Goal: Task Accomplishment & Management: Manage account settings

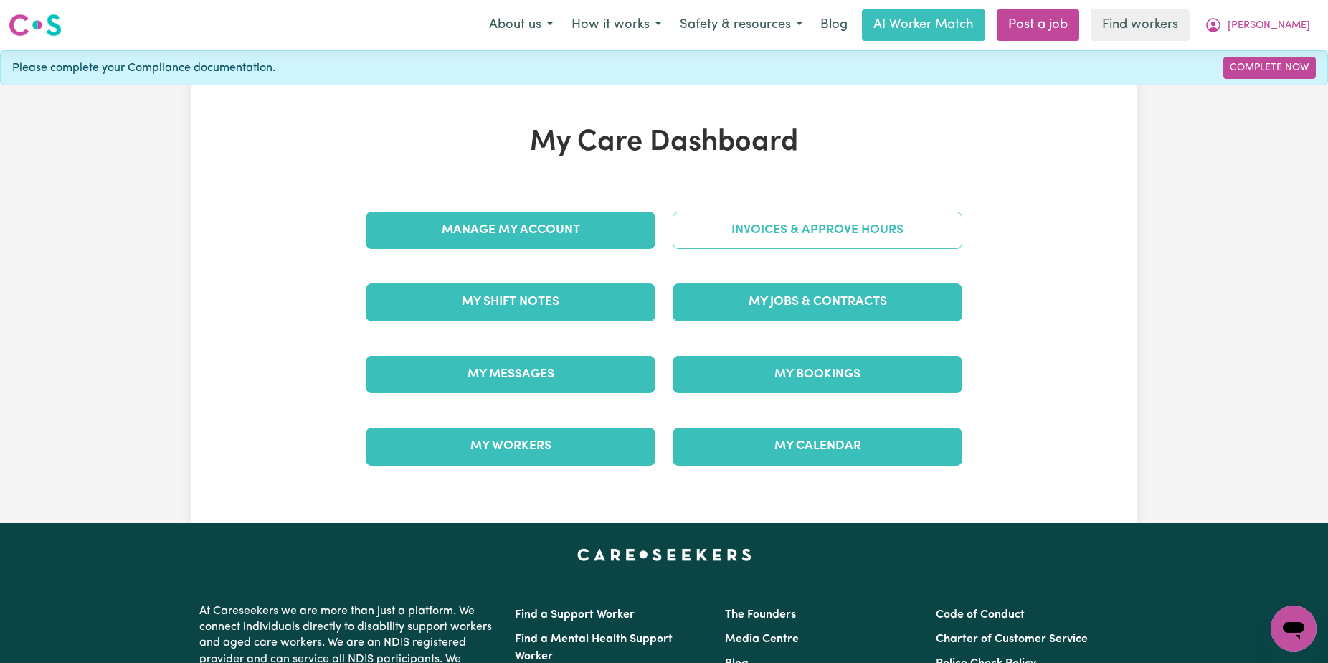
click at [808, 233] on link "Invoices & Approve Hours" at bounding box center [818, 230] width 290 height 37
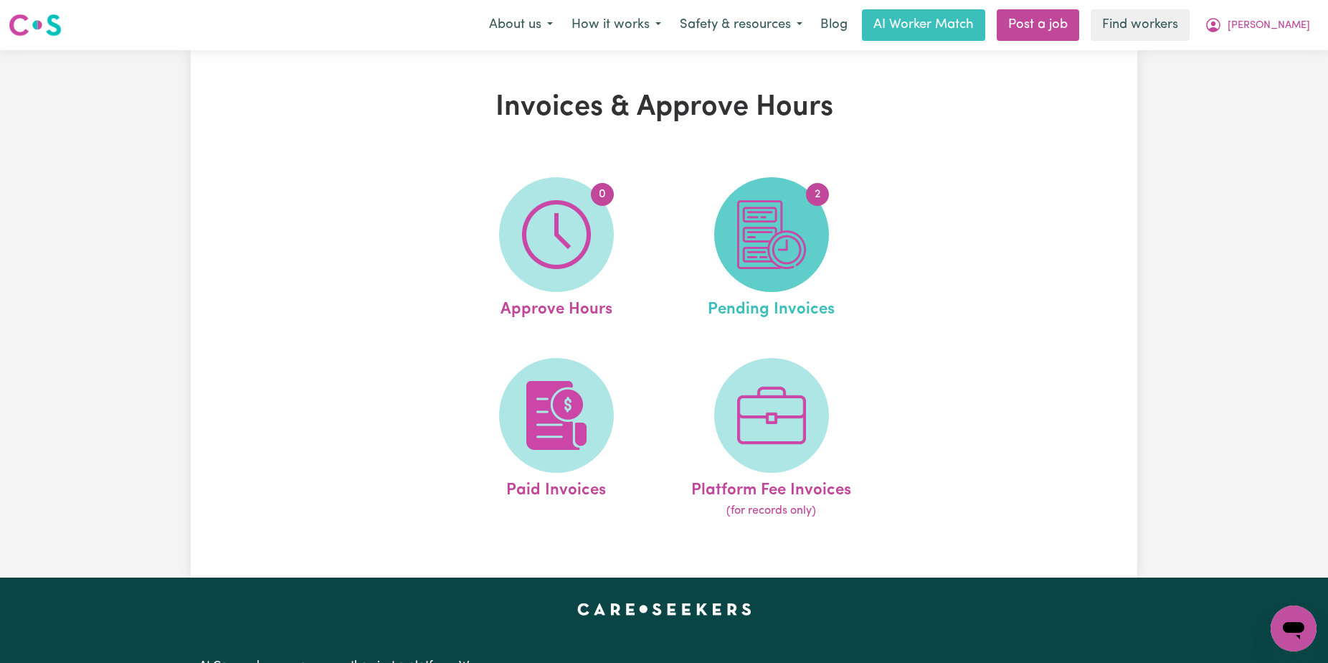
click at [803, 227] on img at bounding box center [771, 234] width 69 height 69
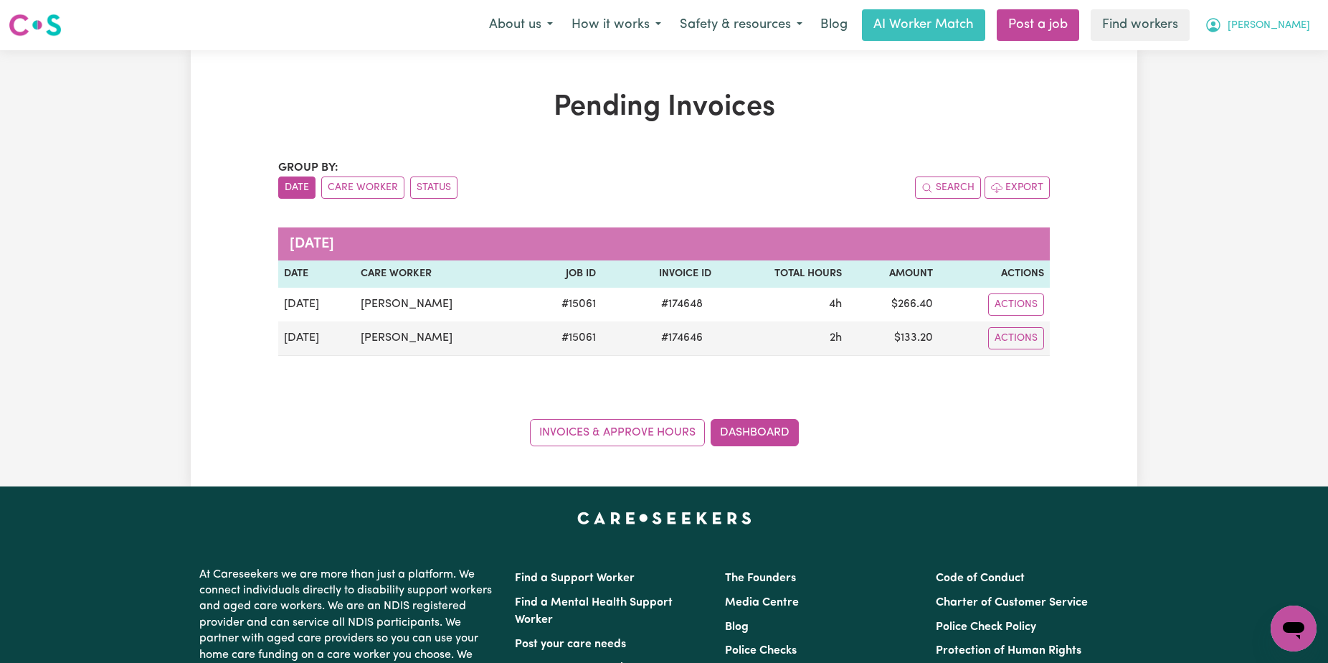
click at [1292, 24] on span "[PERSON_NAME]" at bounding box center [1269, 26] width 82 height 16
click at [1285, 85] on link "Logout" at bounding box center [1262, 82] width 113 height 27
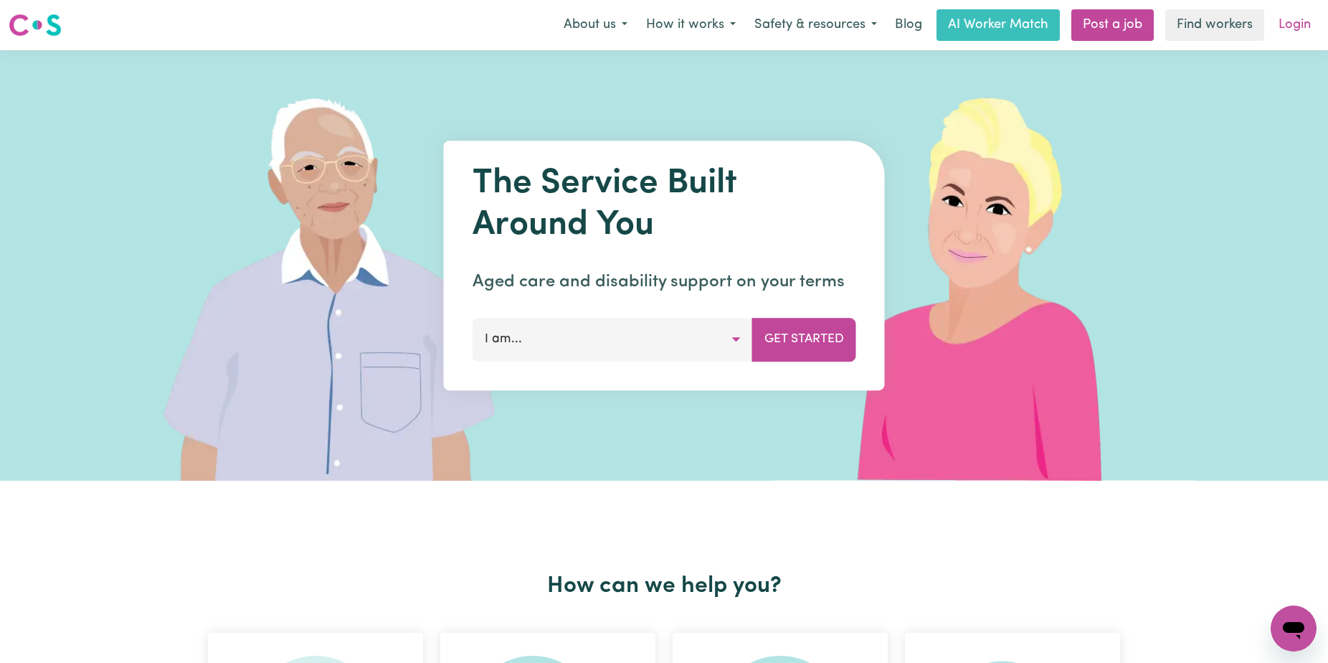
click at [1295, 22] on link "Login" at bounding box center [1294, 25] width 49 height 32
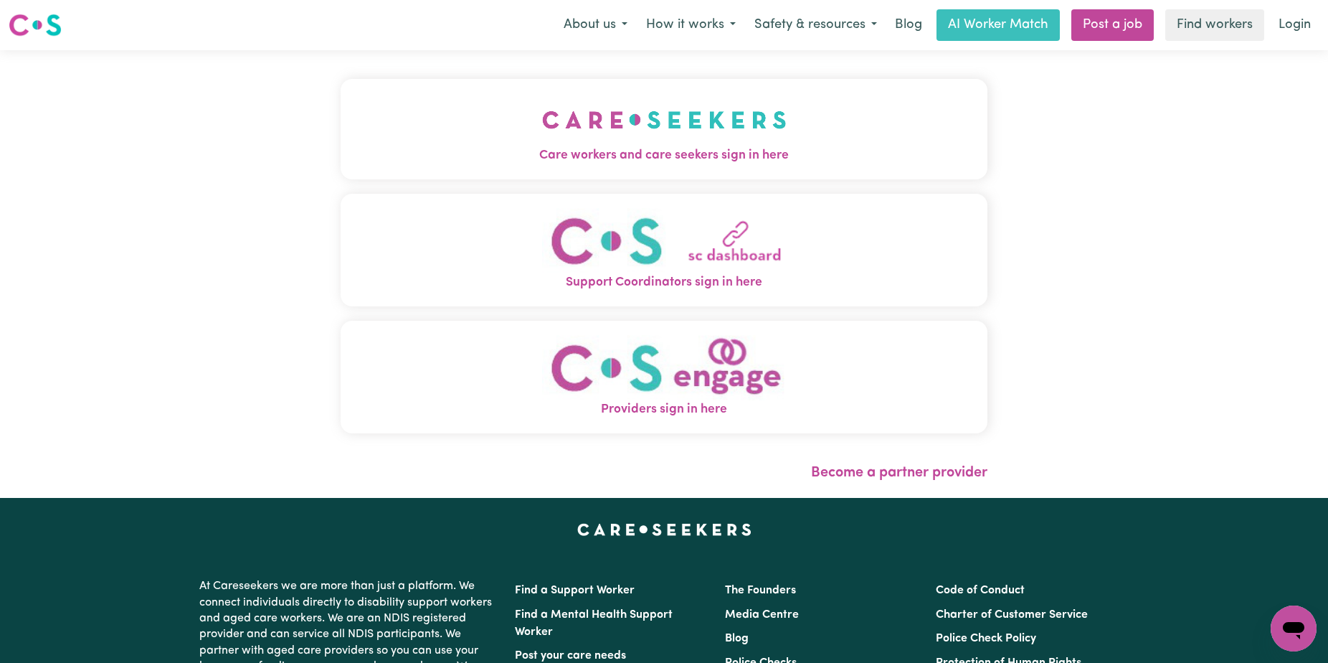
click at [693, 128] on button "Care workers and care seekers sign in here" at bounding box center [664, 129] width 647 height 100
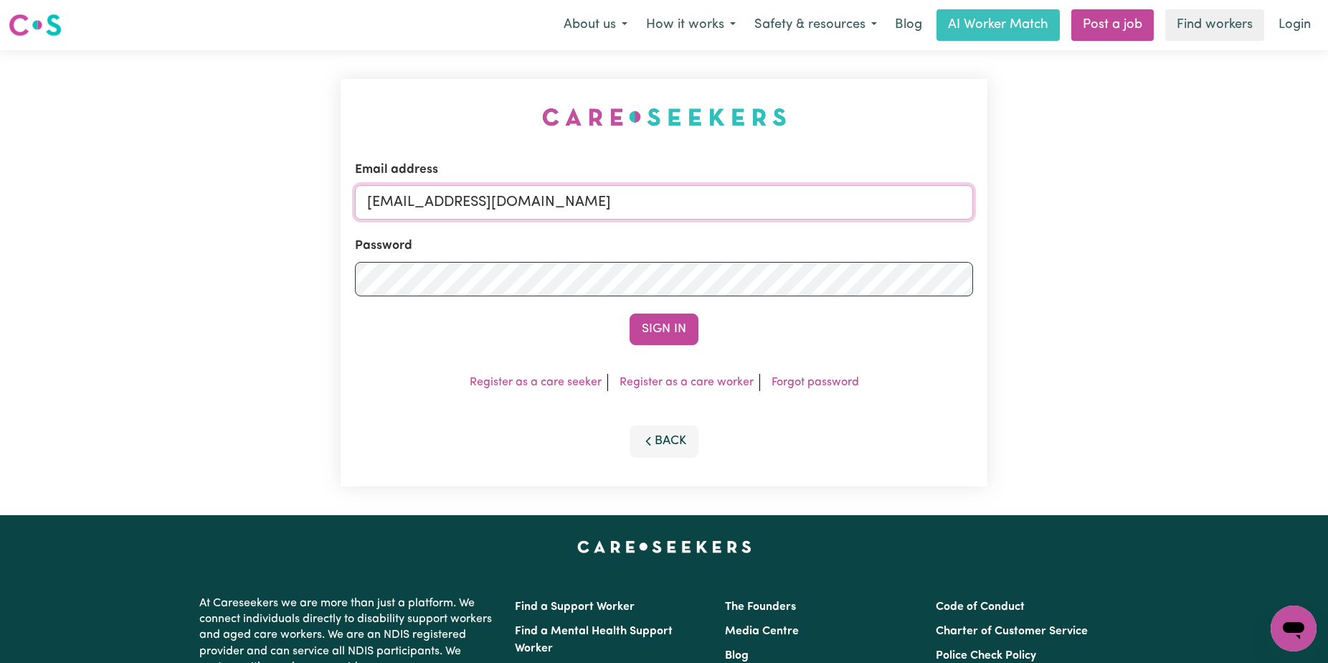
drag, startPoint x: 830, startPoint y: 204, endPoint x: 440, endPoint y: 204, distance: 389.5
click at [440, 204] on input "[EMAIL_ADDRESS][DOMAIN_NAME]" at bounding box center [664, 202] width 618 height 34
paste input "osephineHowellKN"
type input "[EMAIL_ADDRESS][DOMAIN_NAME]"
click at [630, 313] on button "Sign In" at bounding box center [664, 329] width 69 height 32
